Goal: Task Accomplishment & Management: Use online tool/utility

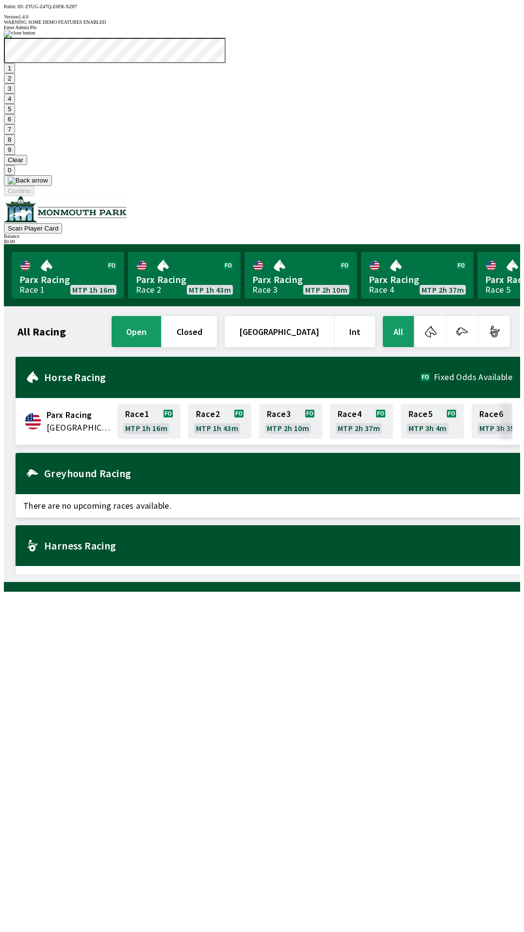
click at [15, 134] on button "7" at bounding box center [9, 129] width 11 height 10
click at [15, 94] on button "3" at bounding box center [9, 88] width 11 height 10
click at [34, 196] on button "Confirm" at bounding box center [19, 191] width 31 height 10
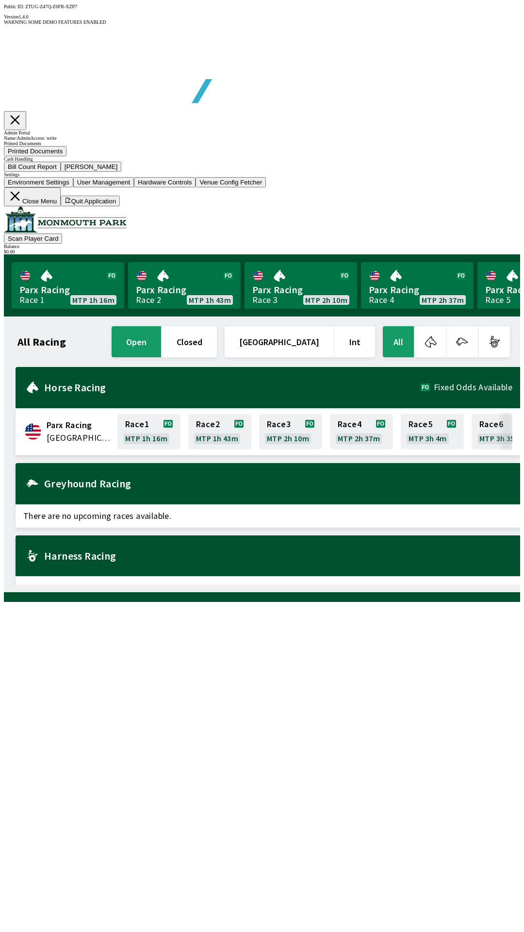
click at [61, 172] on button "Bill Count Report" at bounding box center [32, 167] width 57 height 10
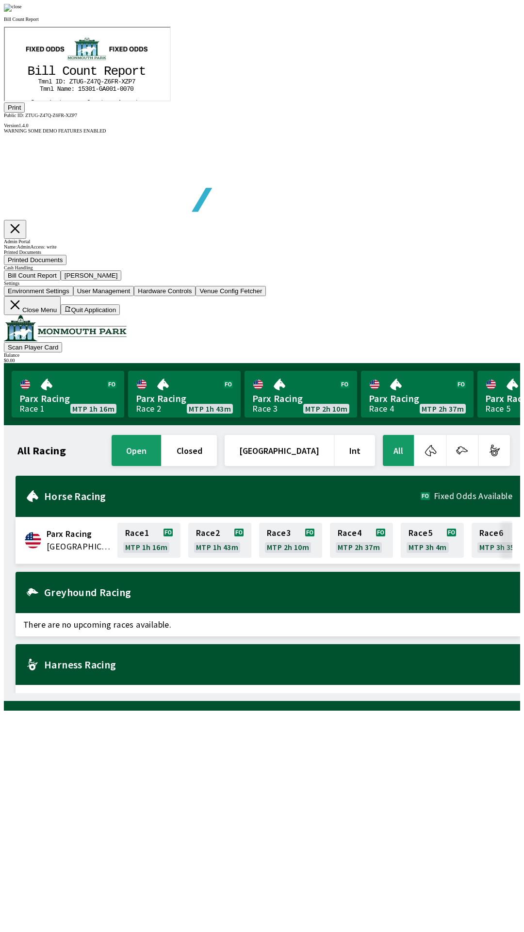
scroll to position [114, 0]
click at [25, 113] on button "Print" at bounding box center [14, 107] width 21 height 10
click at [443, 12] on div at bounding box center [262, 8] width 516 height 8
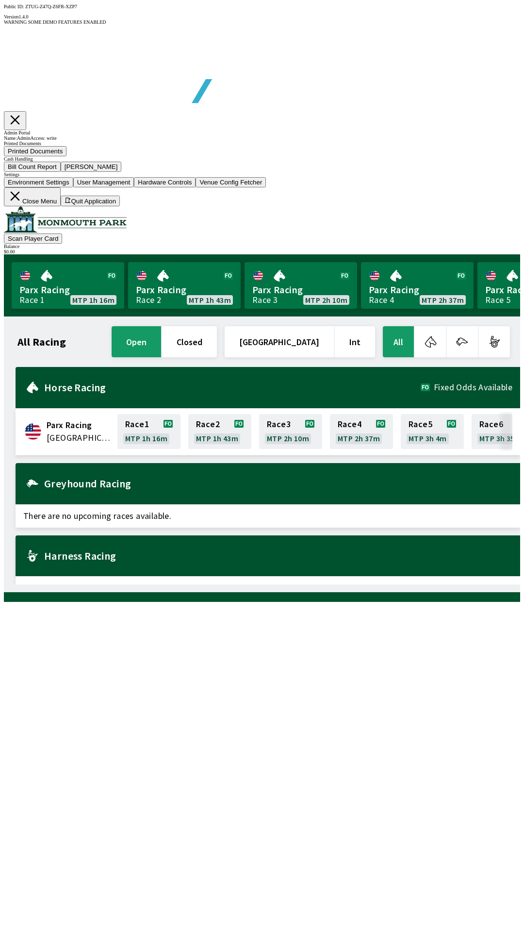
click at [122, 172] on button "[PERSON_NAME]" at bounding box center [91, 167] width 61 height 10
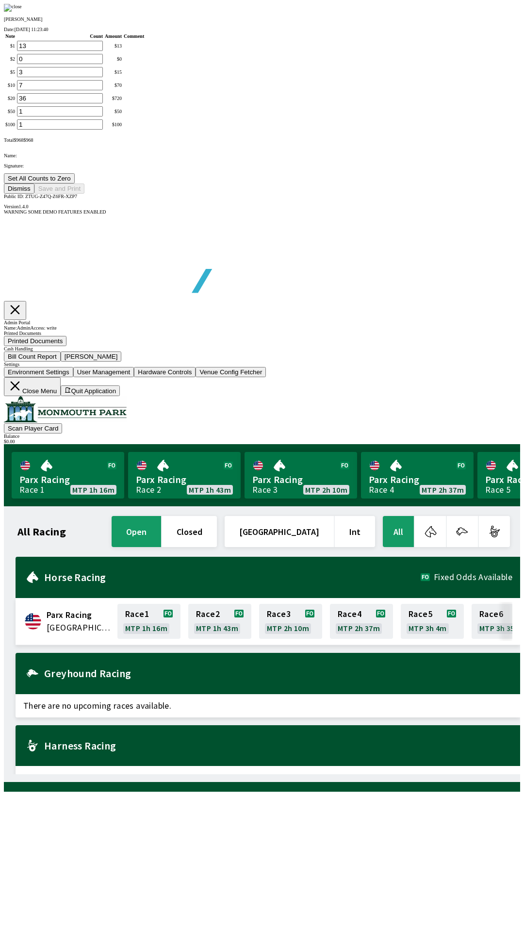
click at [75, 183] on button "Set All Counts to Zero" at bounding box center [39, 178] width 71 height 10
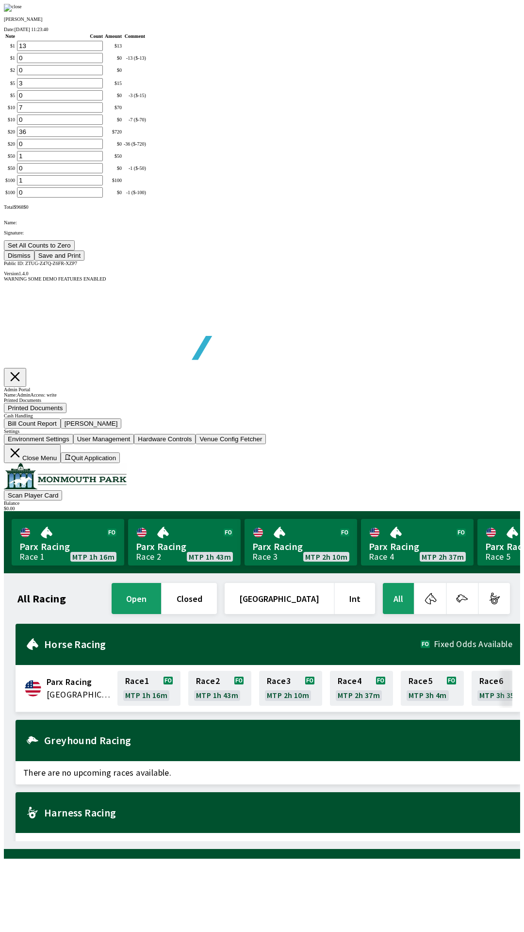
click at [84, 261] on button "Save and Print" at bounding box center [59, 255] width 50 height 10
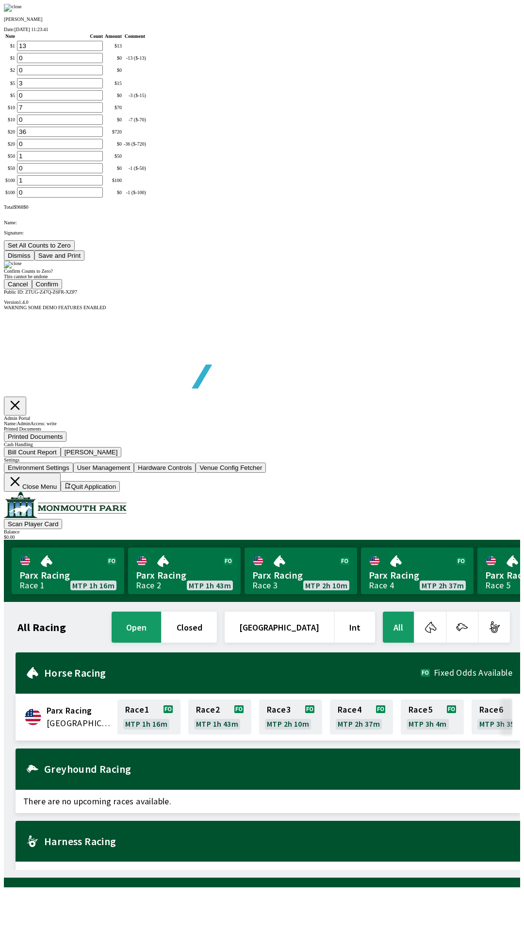
click at [63, 289] on button "Confirm" at bounding box center [47, 284] width 31 height 10
type input "0"
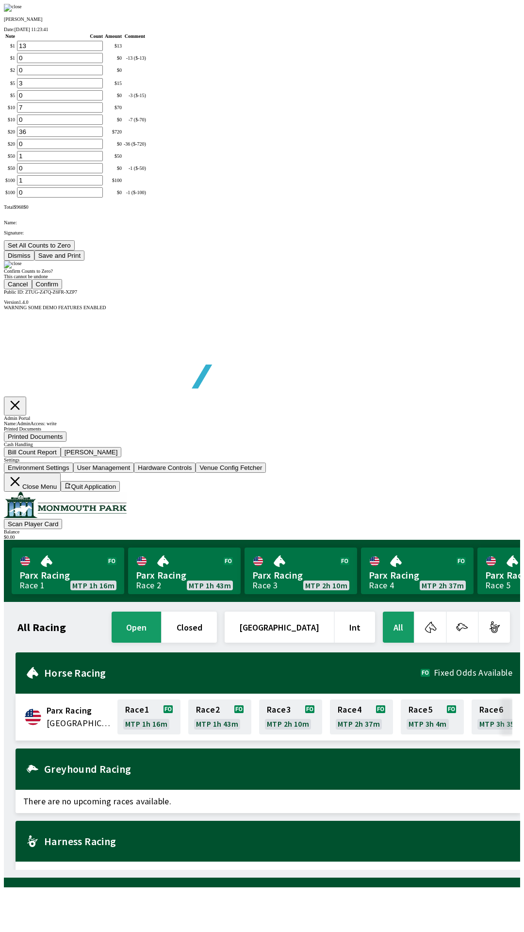
type input "0"
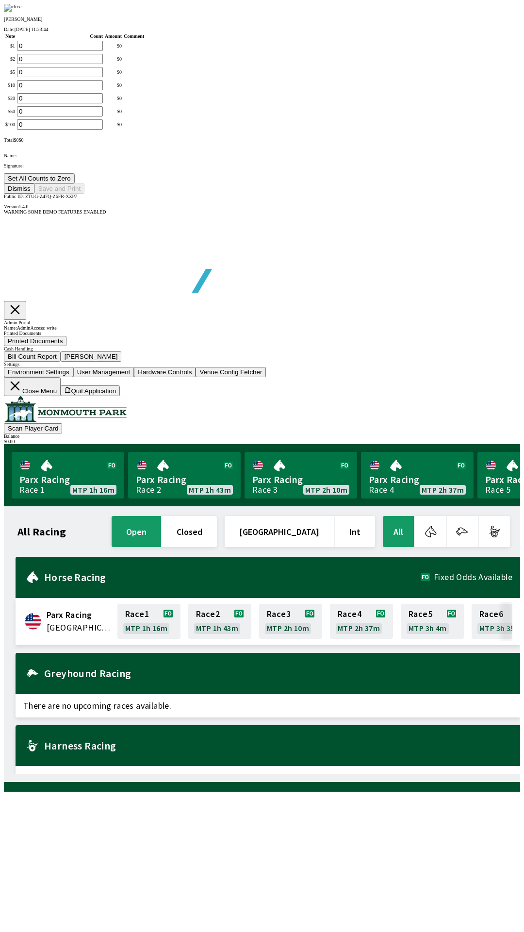
click at [34, 194] on button "Dismiss" at bounding box center [19, 188] width 31 height 10
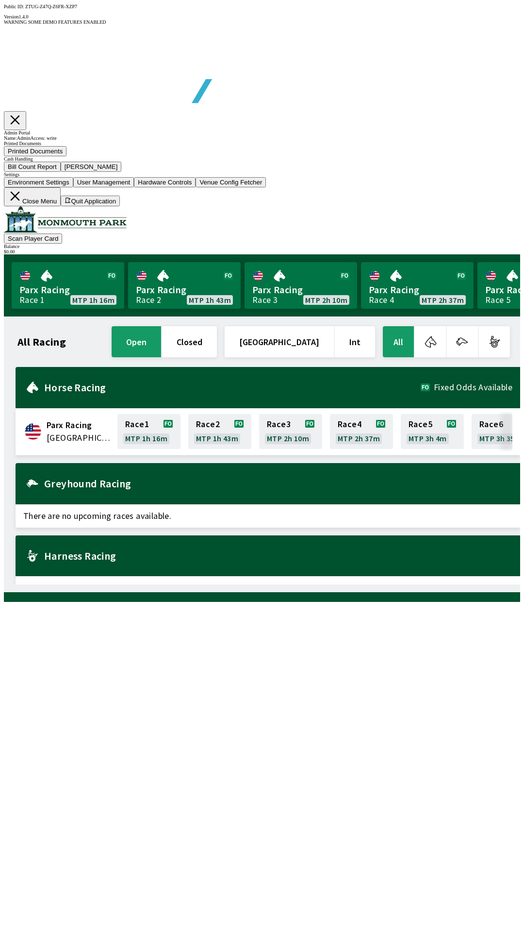
click at [61, 206] on button "Close Menu" at bounding box center [32, 196] width 57 height 19
